Goal: Find contact information: Find contact information

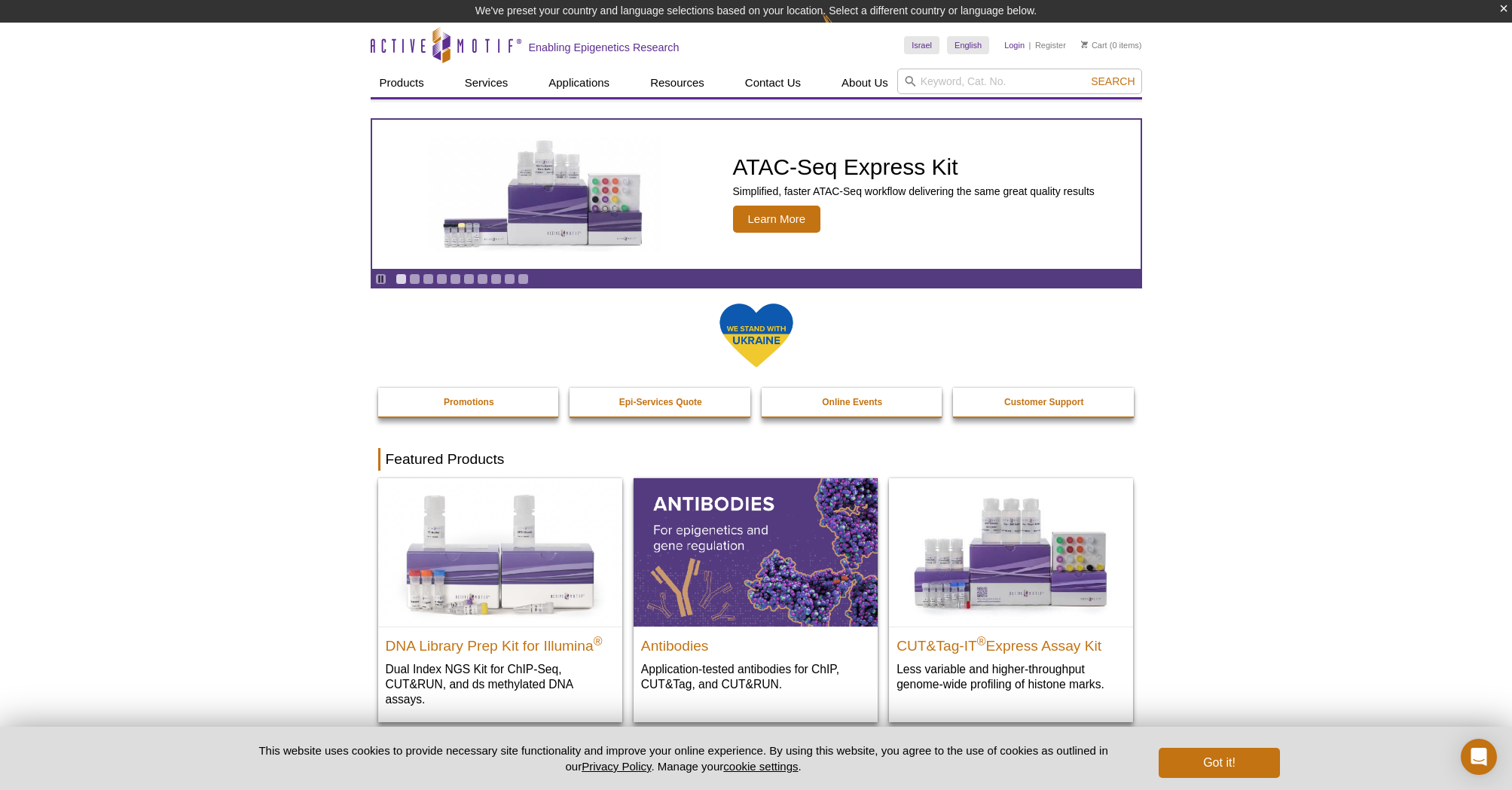
click at [1013, 44] on link "Login" at bounding box center [1015, 44] width 21 height 10
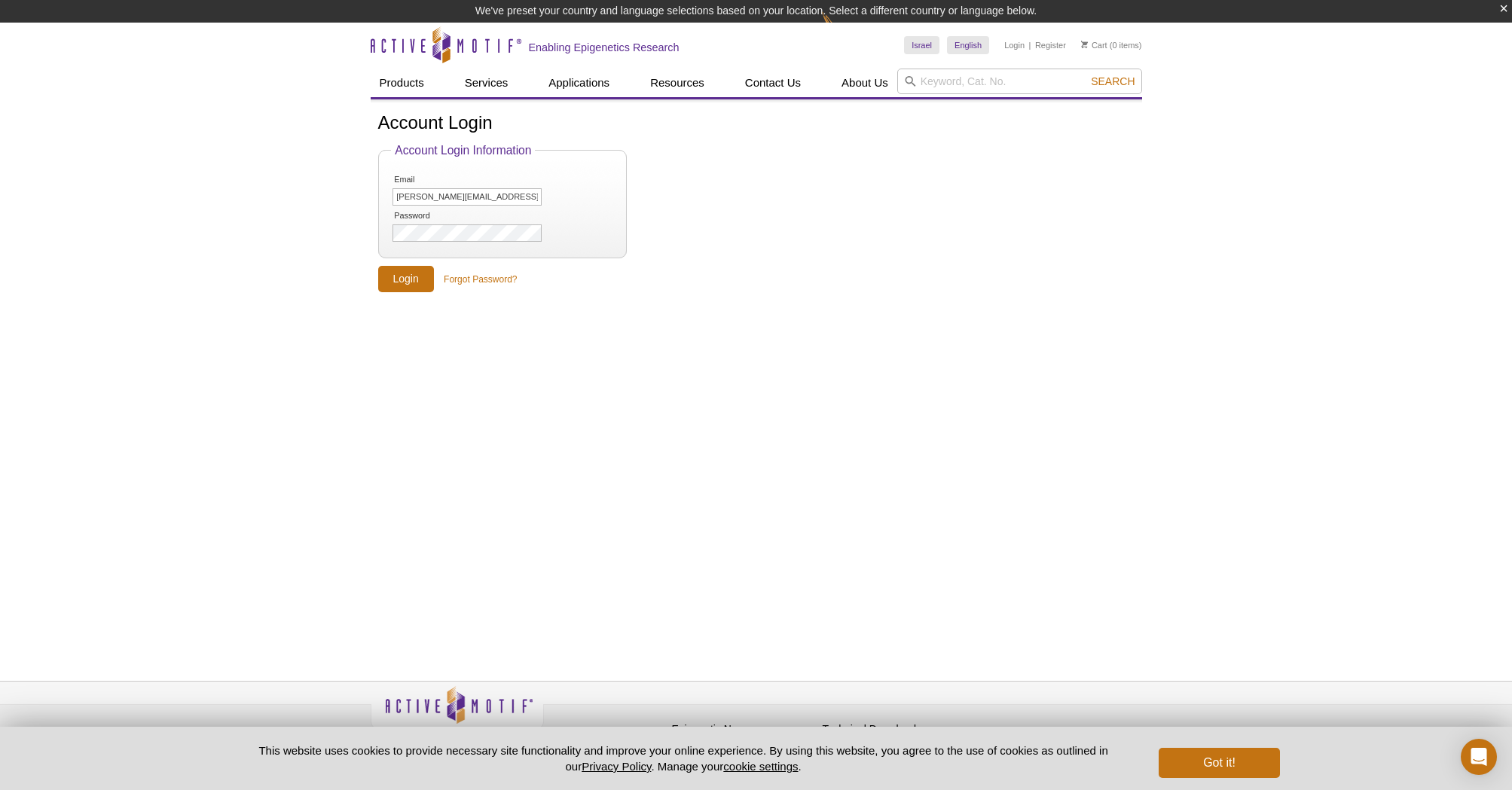
type input "[PERSON_NAME][EMAIL_ADDRESS][PERSON_NAME][DOMAIN_NAME]"
click at [404, 280] on input "Login" at bounding box center [406, 279] width 56 height 26
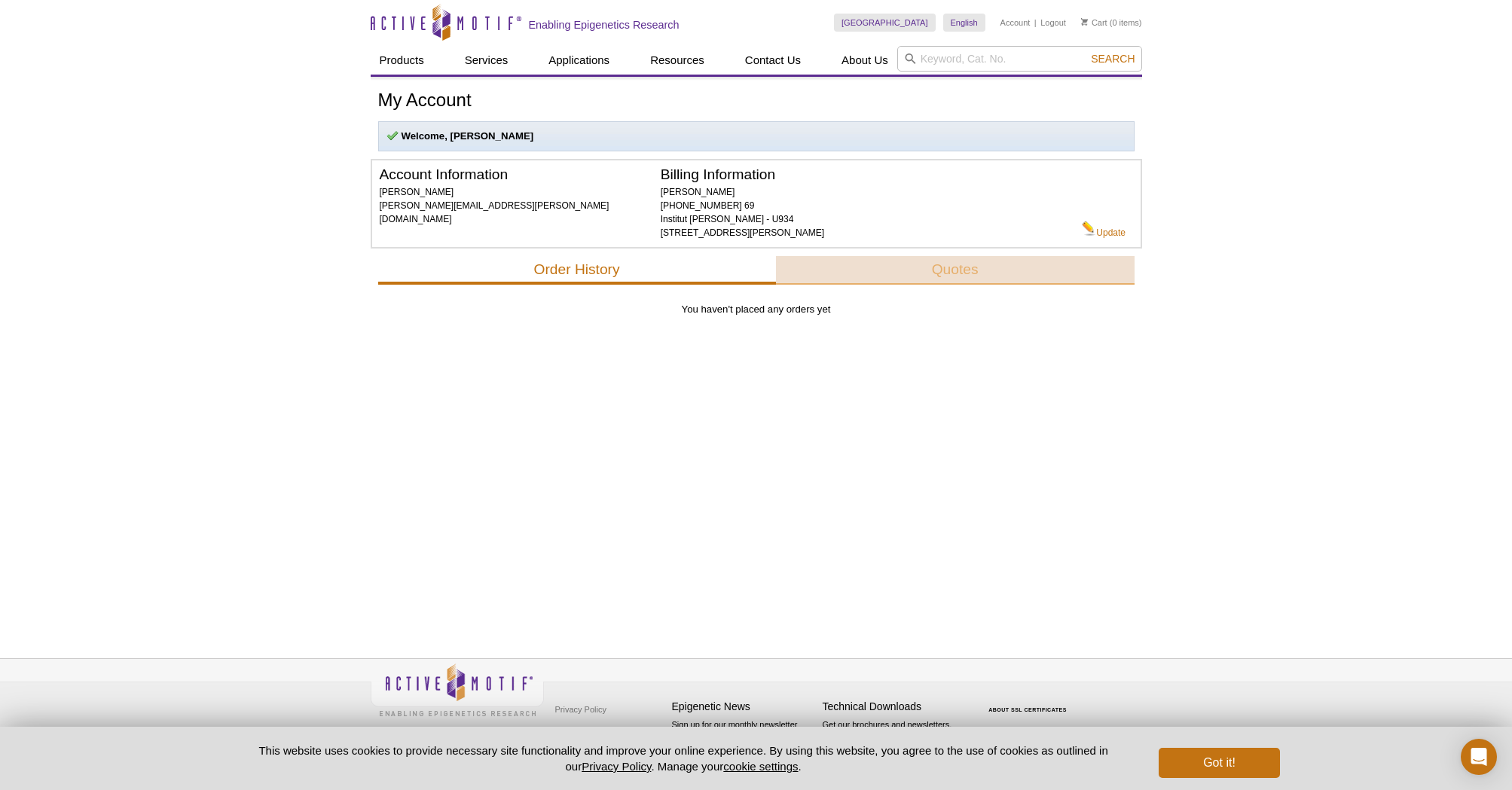
click at [964, 283] on button "Quotes" at bounding box center [955, 270] width 359 height 28
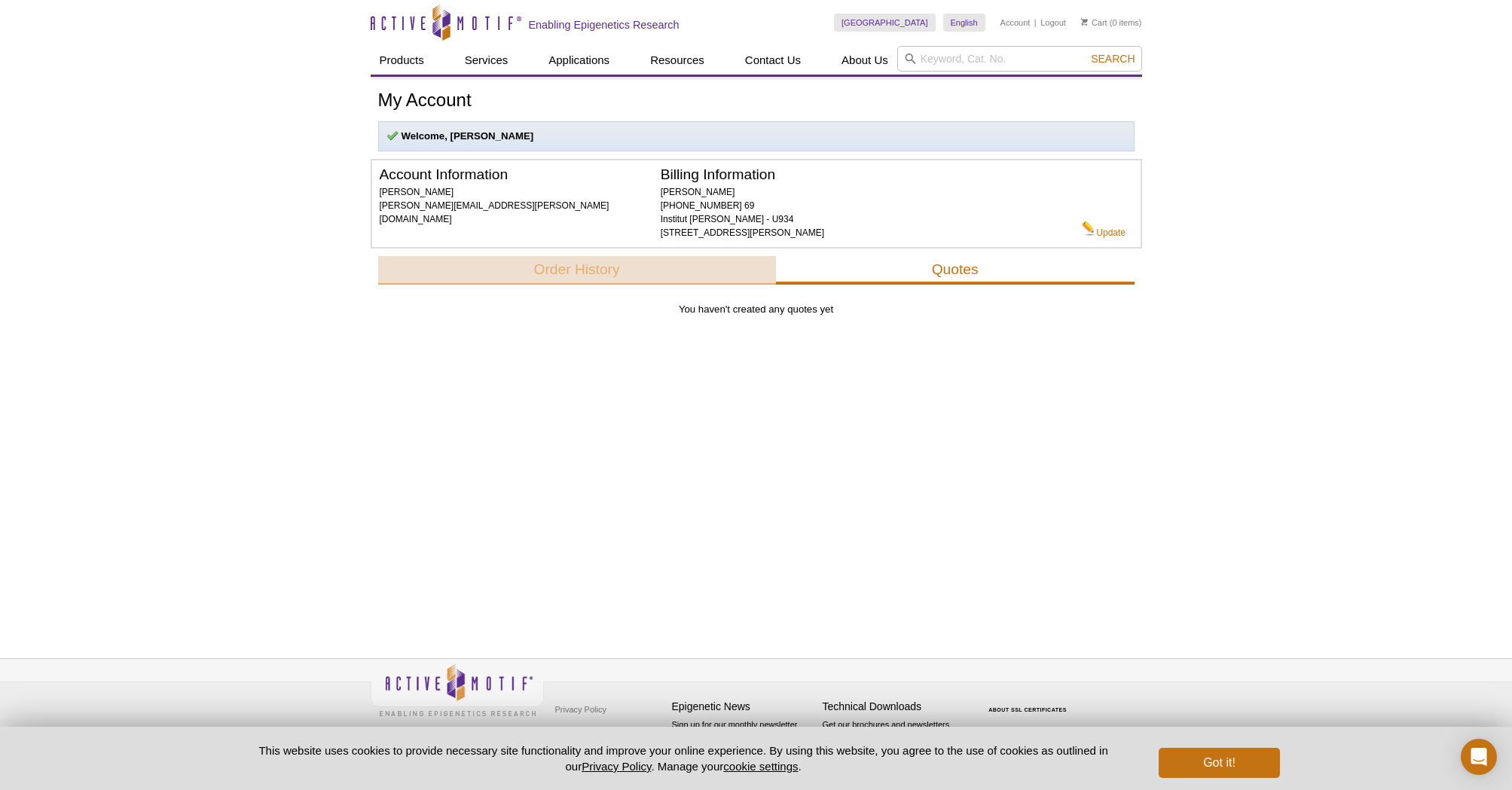
click at [661, 277] on button "Order History" at bounding box center [577, 270] width 398 height 28
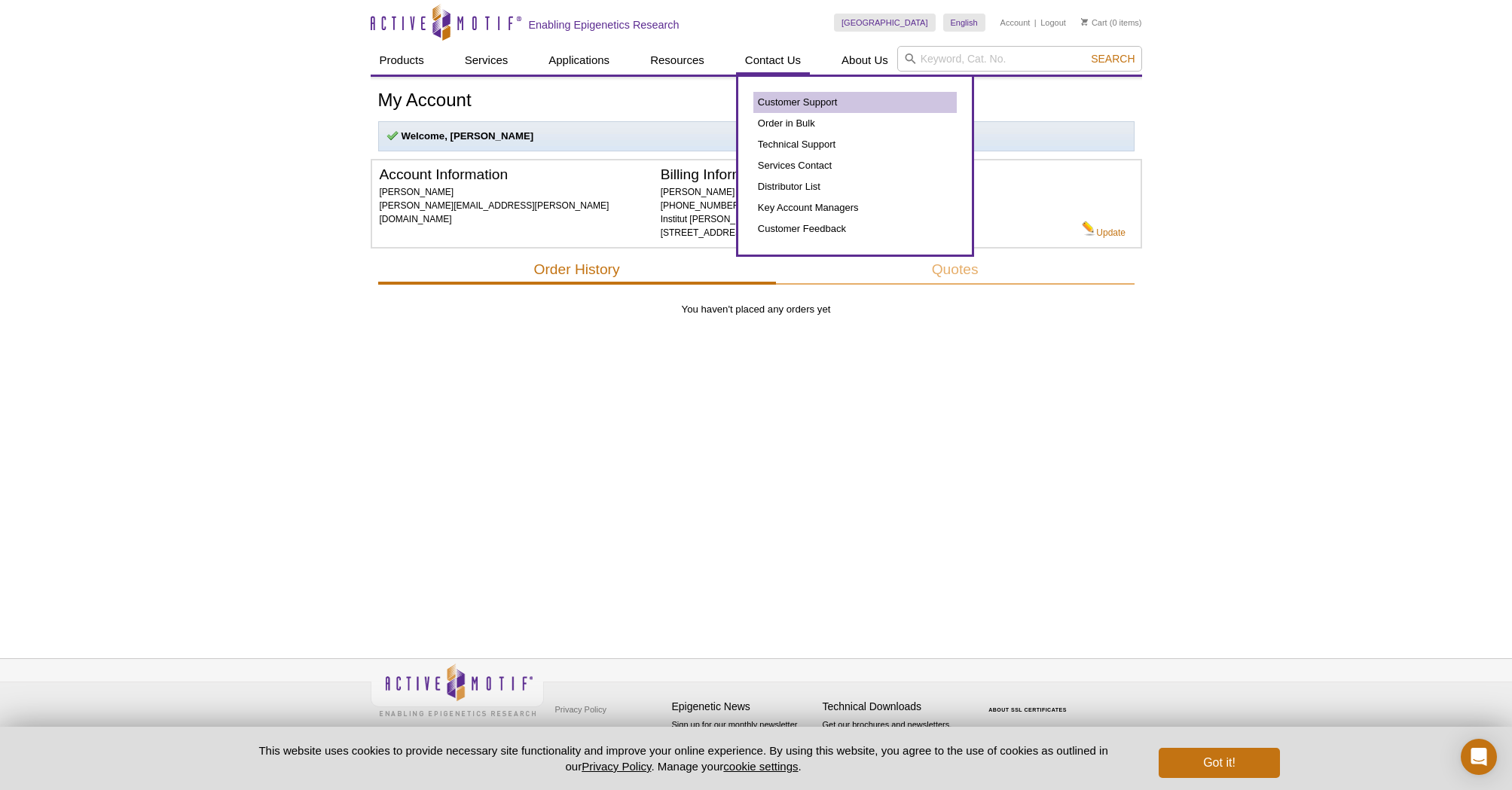
click at [793, 103] on link "Customer Support" at bounding box center [855, 103] width 203 height 21
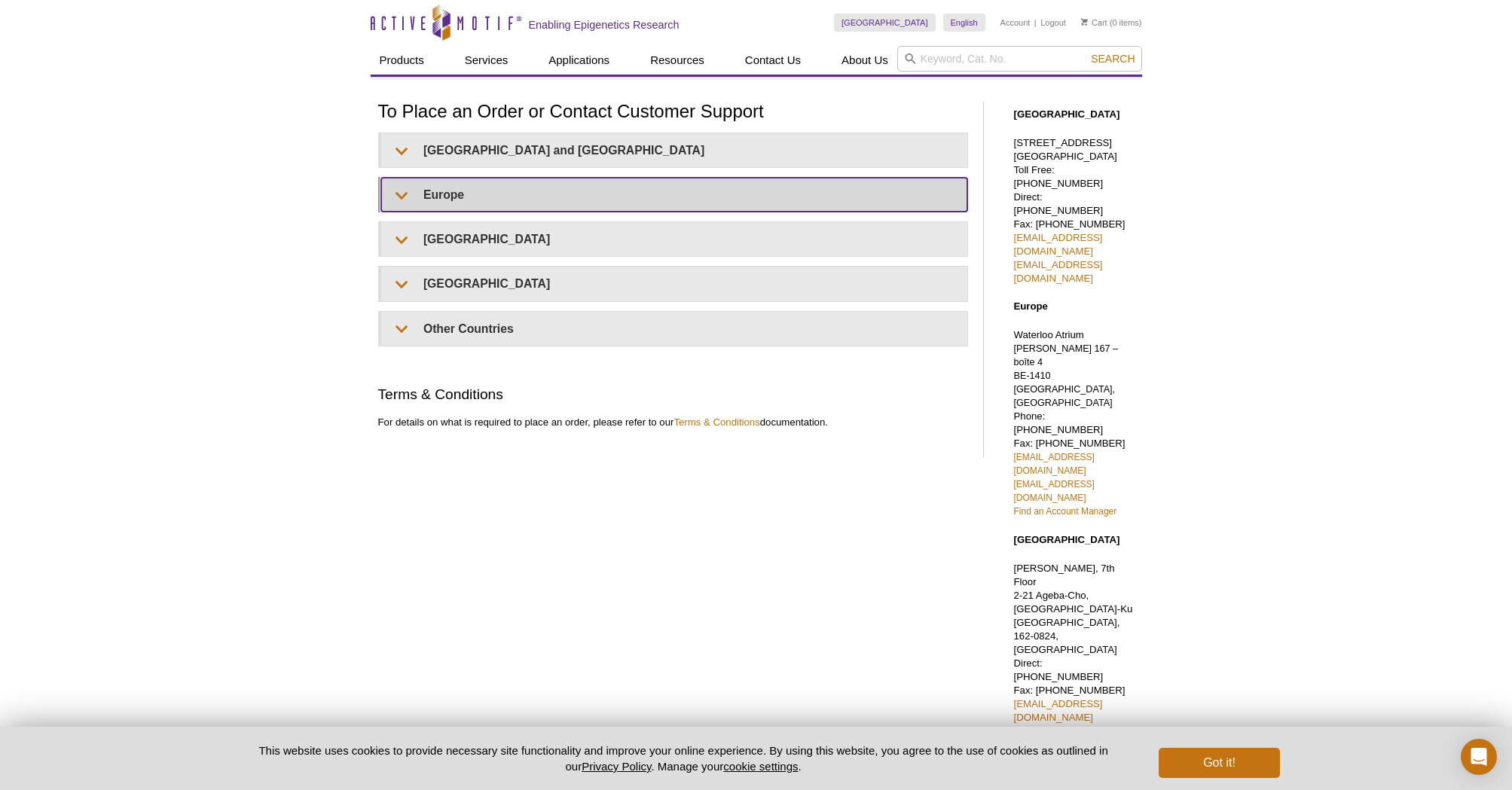
click at [433, 193] on summary "Europe" at bounding box center [674, 195] width 587 height 34
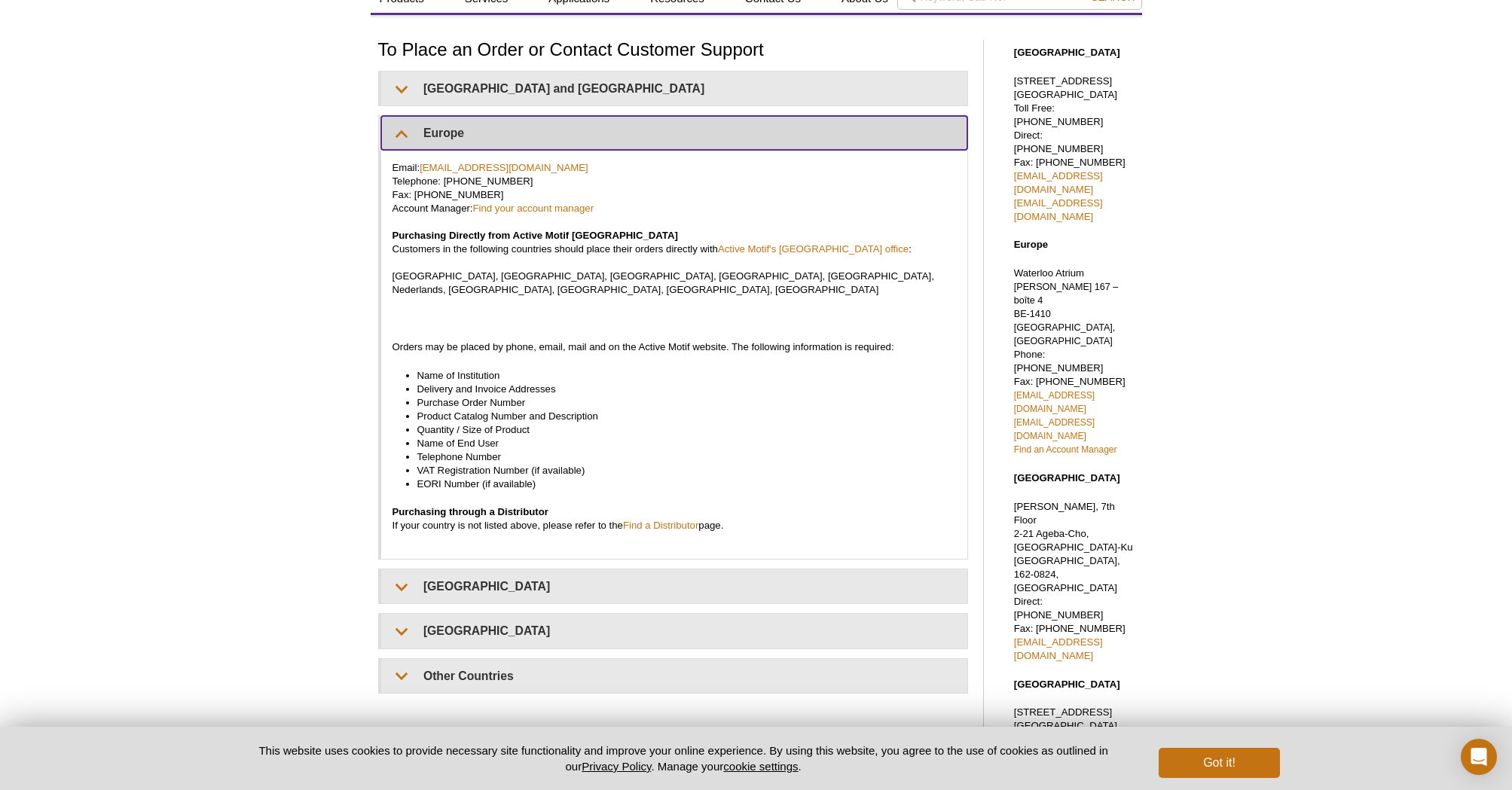
scroll to position [123, 0]
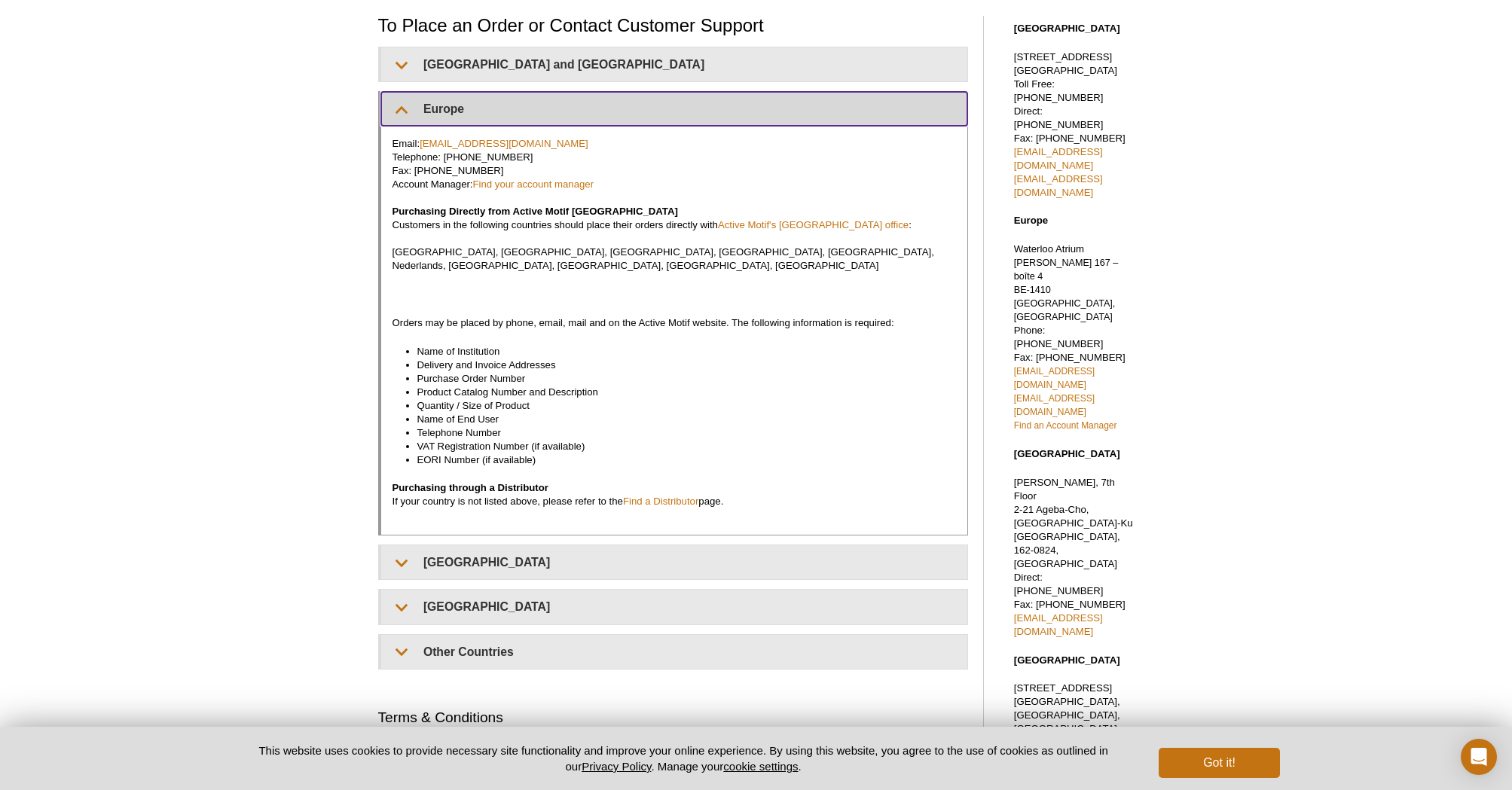
click at [673, 107] on summary "Europe" at bounding box center [674, 109] width 587 height 34
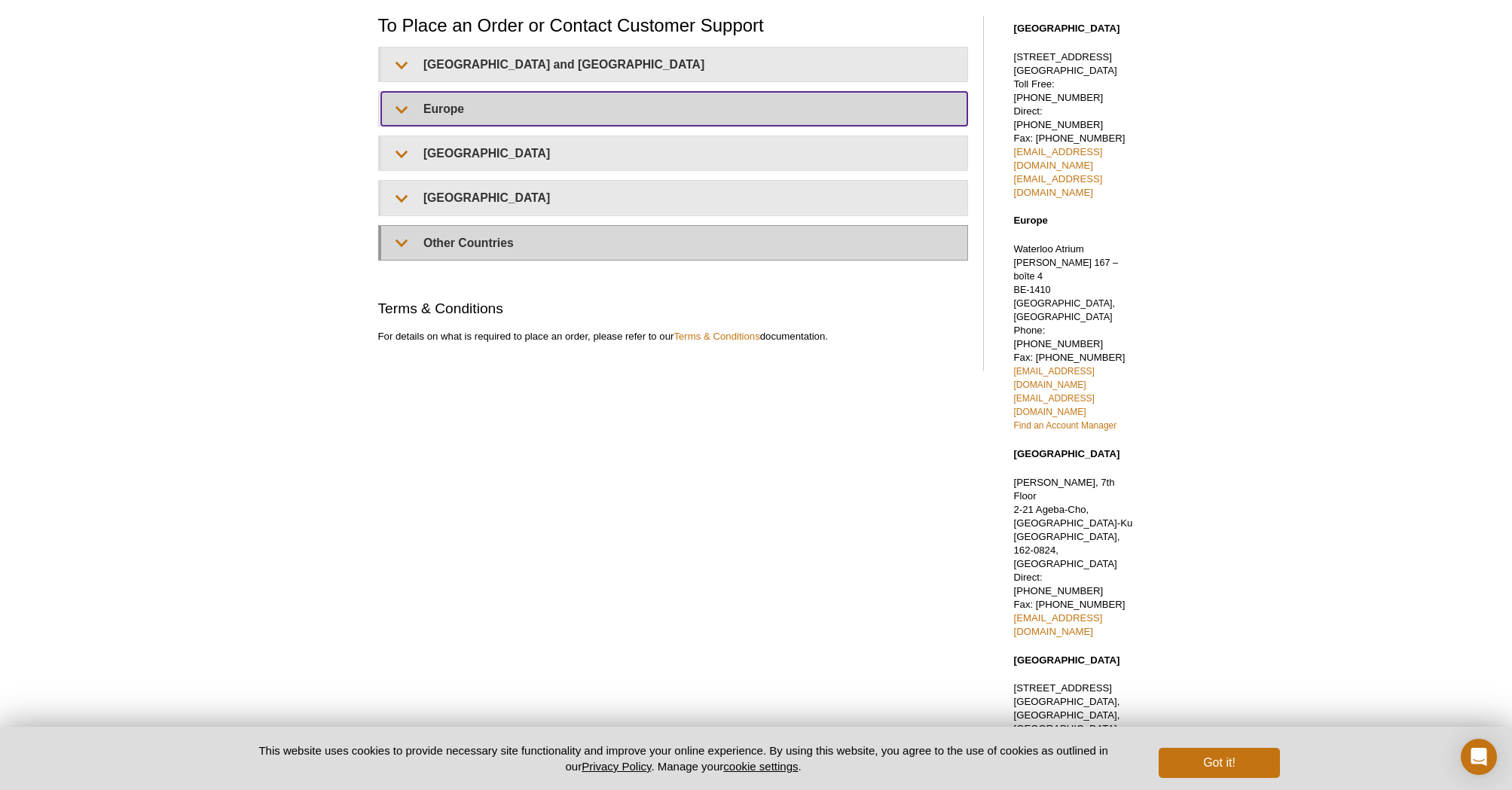
scroll to position [101, 0]
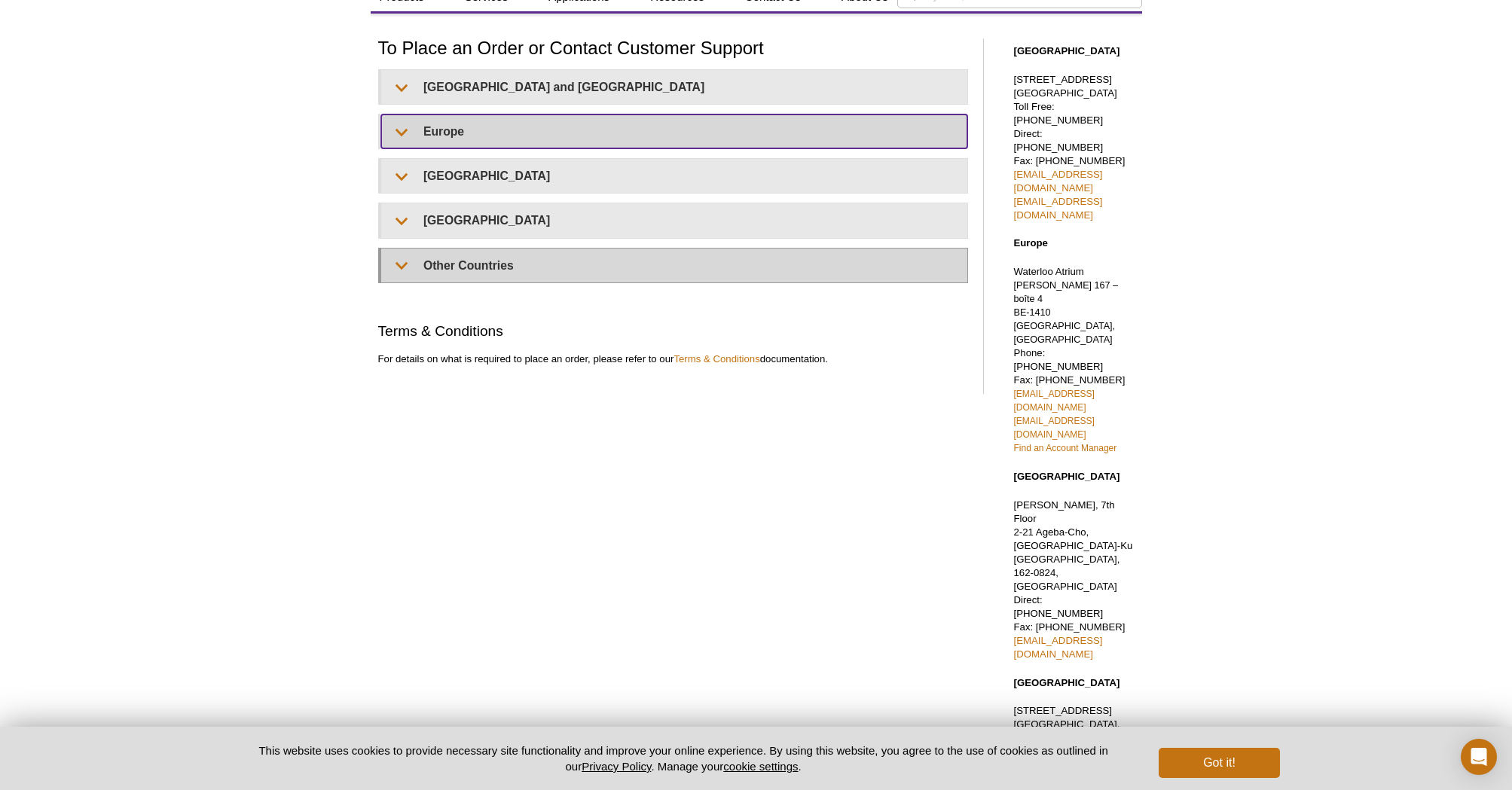
click at [673, 130] on summary "Europe" at bounding box center [674, 132] width 587 height 34
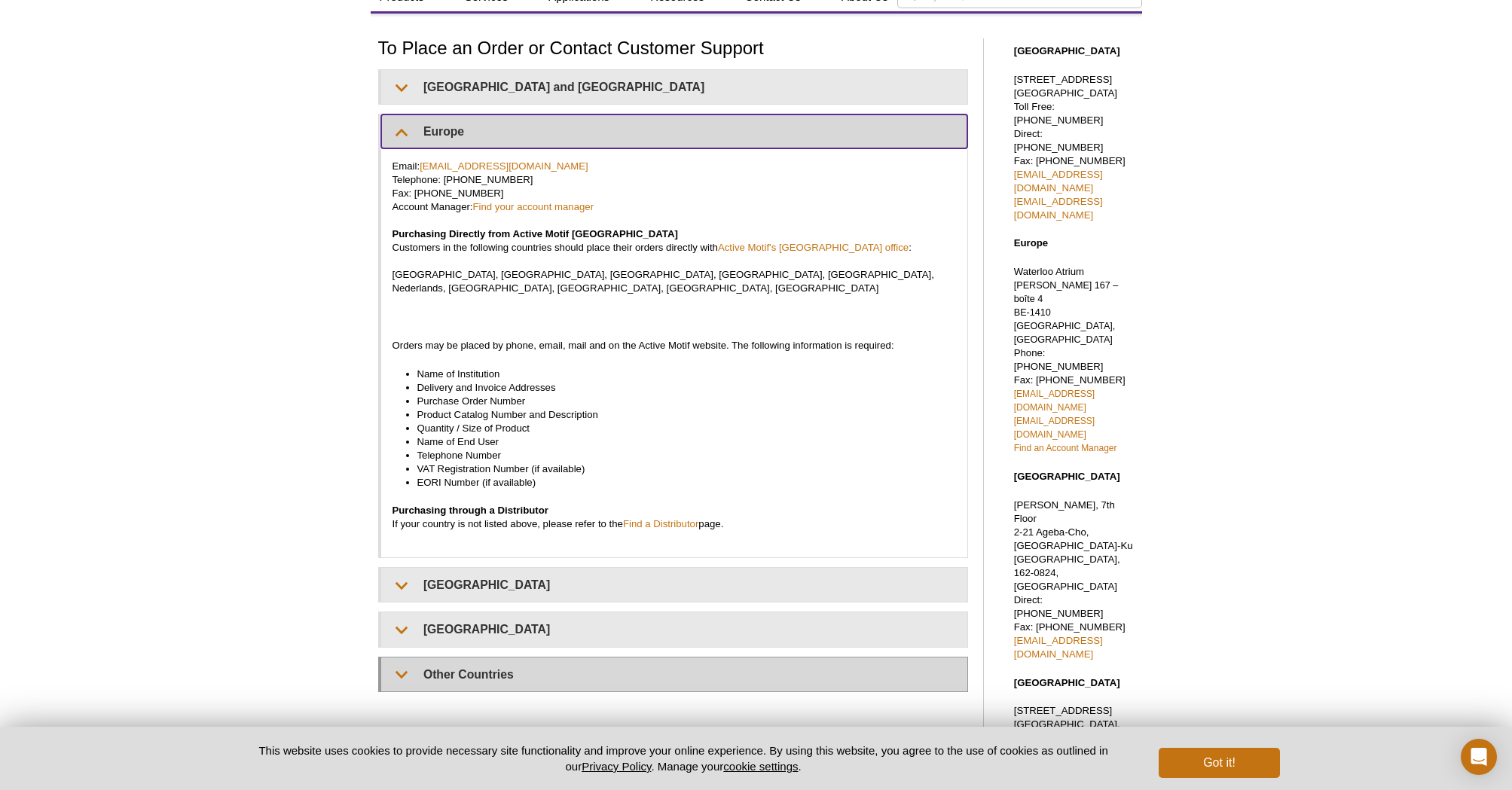
click at [673, 130] on summary "Europe" at bounding box center [674, 132] width 587 height 34
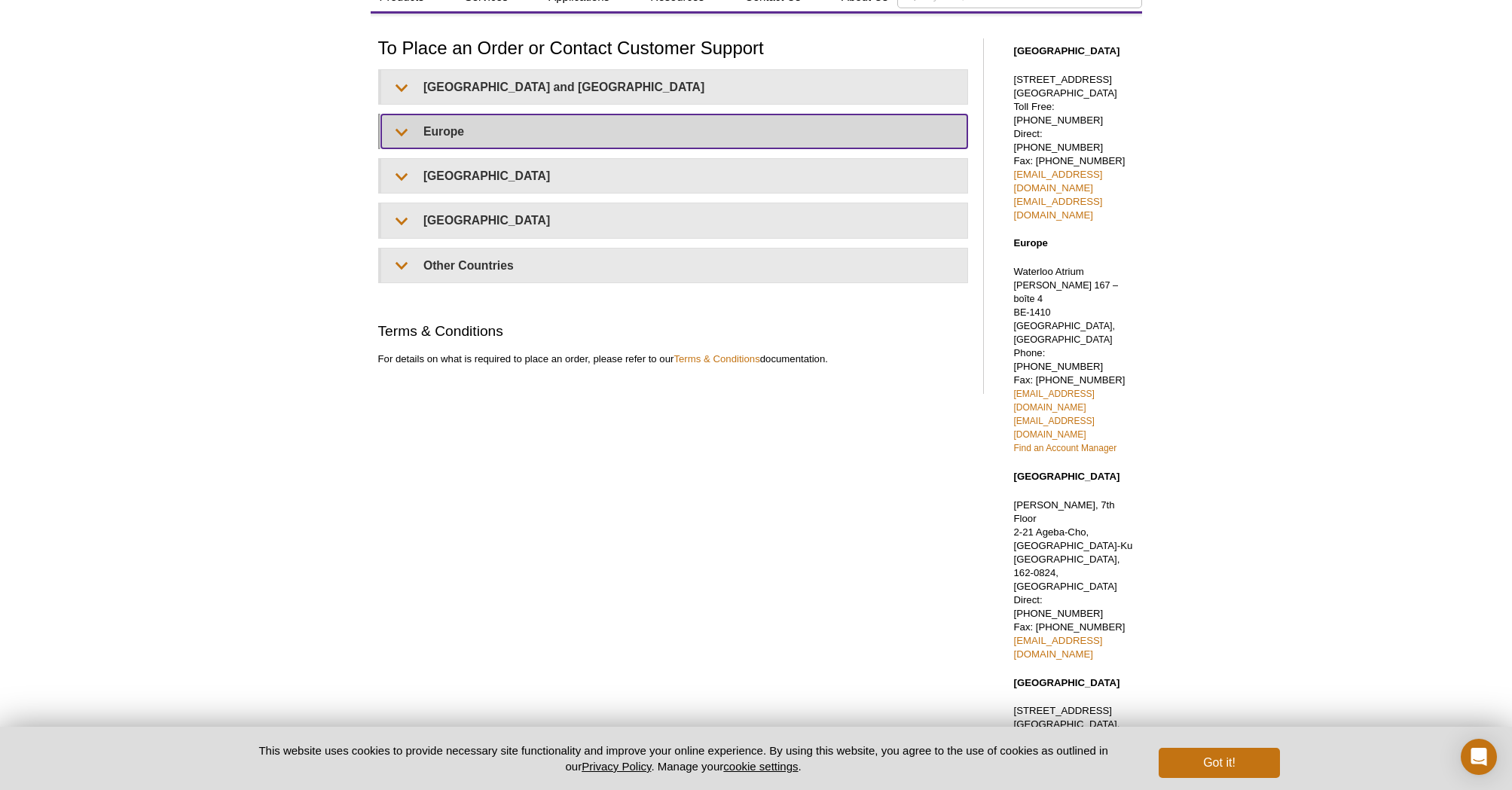
click at [448, 131] on summary "Europe" at bounding box center [674, 132] width 587 height 34
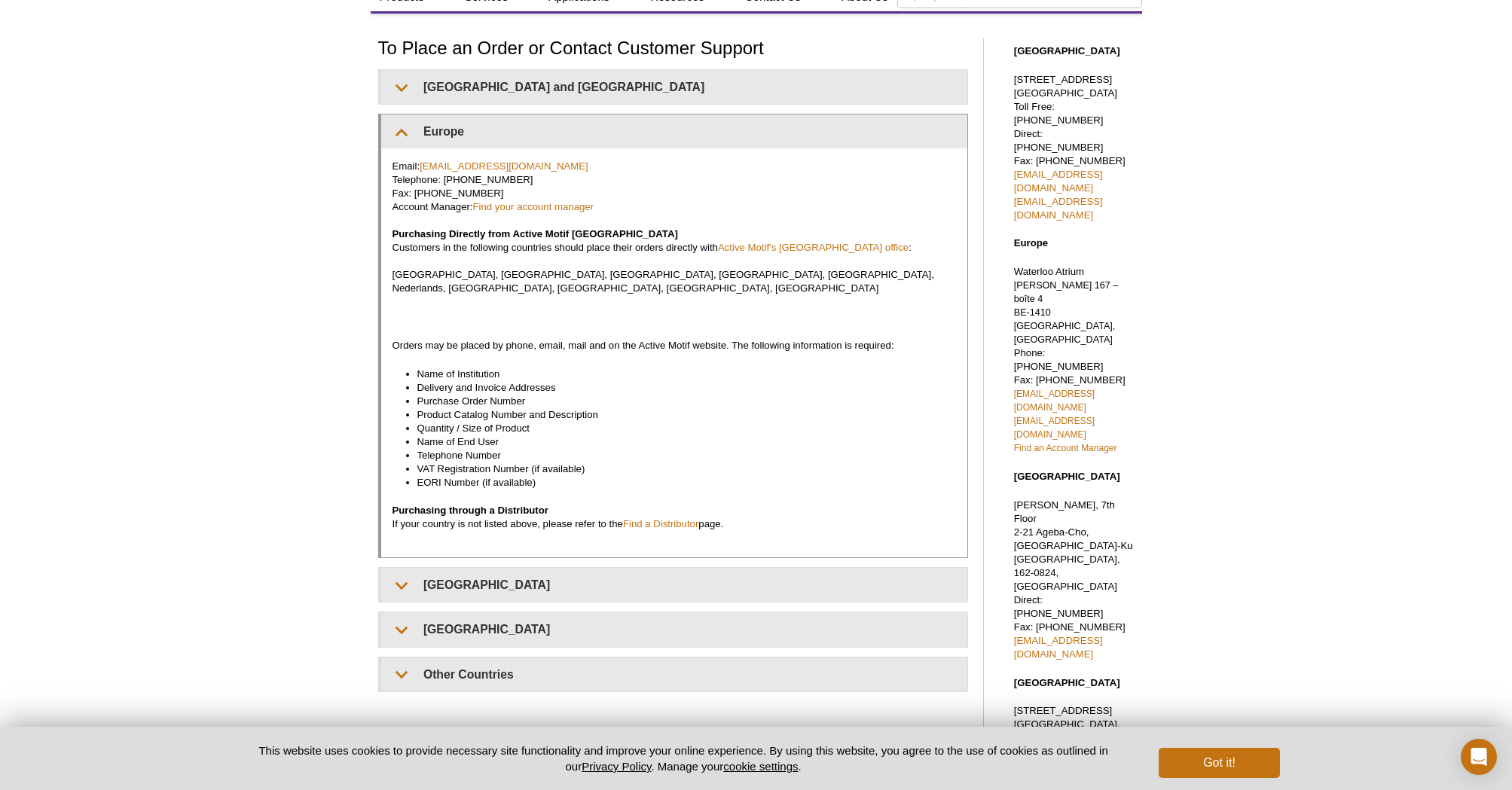
drag, startPoint x: 488, startPoint y: 179, endPoint x: 478, endPoint y: 173, distance: 11.7
click at [445, 179] on p "Email: euro-orders@activemotif.com Telephone: +32 (0)2 653 0001 Fax: +32 (0)2 6…" at bounding box center [674, 228] width 564 height 136
copy p "+32 (0)2 653 0001"
click at [543, 202] on link "Find your account manager" at bounding box center [534, 207] width 121 height 11
